Goal: Check status: Check status

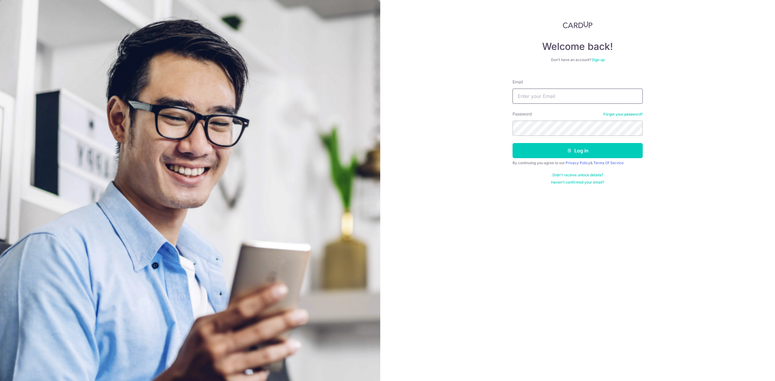
type input "[PERSON_NAME][EMAIL_ADDRESS][DOMAIN_NAME]"
click at [550, 151] on button "Log in" at bounding box center [577, 150] width 130 height 15
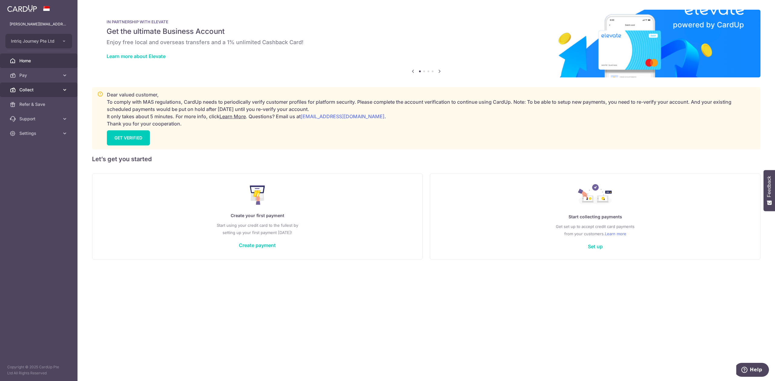
click at [27, 91] on span "Collect" at bounding box center [39, 90] width 40 height 6
click at [28, 102] on span "Dashboard" at bounding box center [39, 104] width 40 height 6
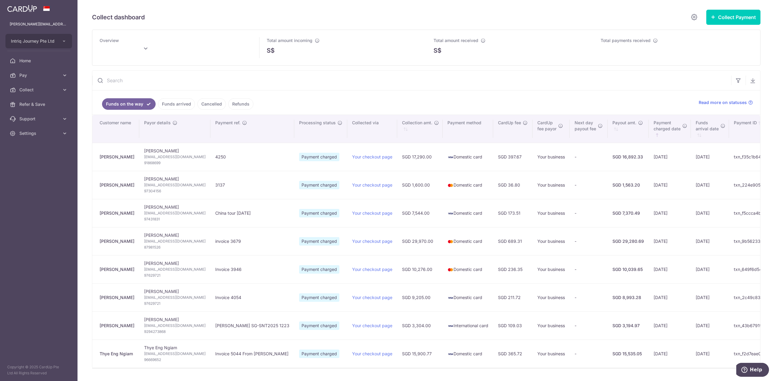
click at [181, 103] on link "Funds arrived" at bounding box center [176, 104] width 37 height 12
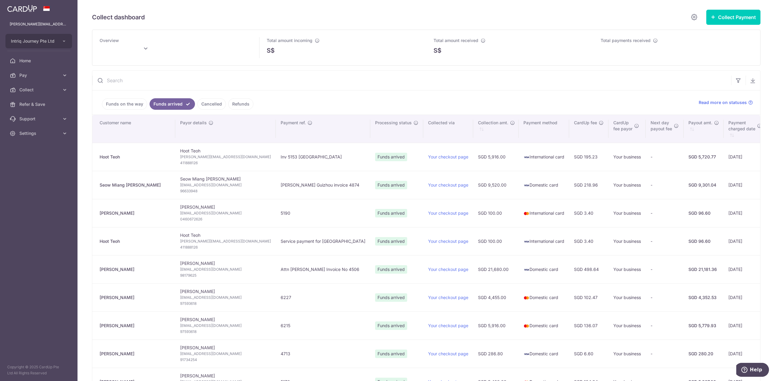
type input "[DATE]"
drag, startPoint x: 125, startPoint y: 157, endPoint x: 96, endPoint y: 160, distance: 28.9
click at [96, 160] on td "Hoot Teoh" at bounding box center [133, 157] width 83 height 28
copy div "Hoot Teoh"
drag, startPoint x: 143, startPoint y: 189, endPoint x: 98, endPoint y: 189, distance: 44.5
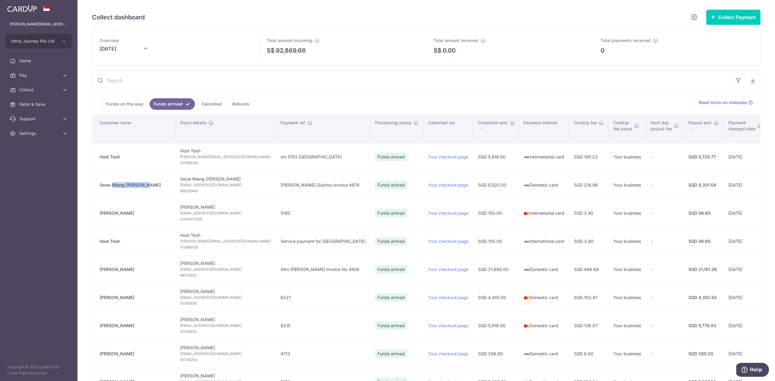
click at [98, 189] on td "Seow Miang [PERSON_NAME]" at bounding box center [133, 185] width 83 height 28
copy div "Seow Miang [PERSON_NAME]"
drag, startPoint x: 133, startPoint y: 211, endPoint x: 97, endPoint y: 220, distance: 36.7
click at [97, 220] on td "[PERSON_NAME]" at bounding box center [133, 213] width 83 height 28
copy div "[PERSON_NAME]"
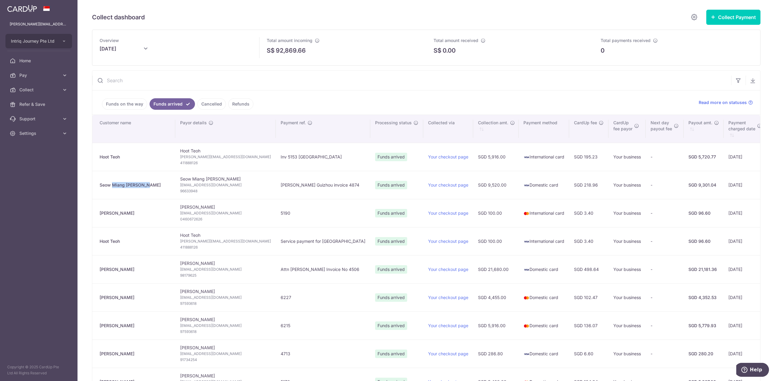
drag, startPoint x: 125, startPoint y: 245, endPoint x: 98, endPoint y: 246, distance: 26.4
click at [98, 246] on td "Hoot Teoh" at bounding box center [133, 241] width 83 height 28
copy div "Hoot Teoh"
drag, startPoint x: 286, startPoint y: 242, endPoint x: 229, endPoint y: 248, distance: 57.2
click at [276, 248] on td "Service payment for [GEOGRAPHIC_DATA]" at bounding box center [323, 241] width 94 height 28
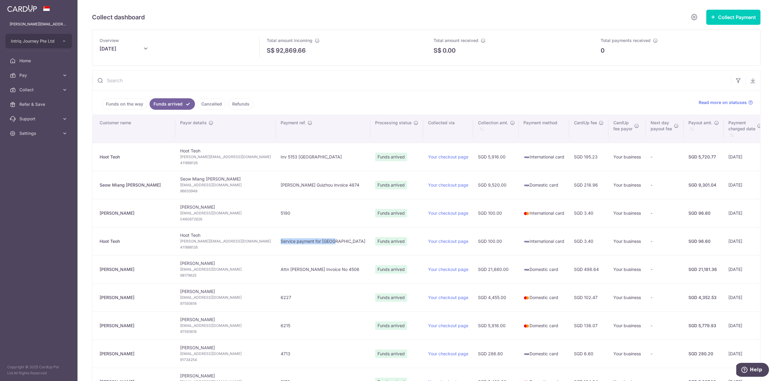
copy td "Service payment for [GEOGRAPHIC_DATA]"
